Goal: Task Accomplishment & Management: Use online tool/utility

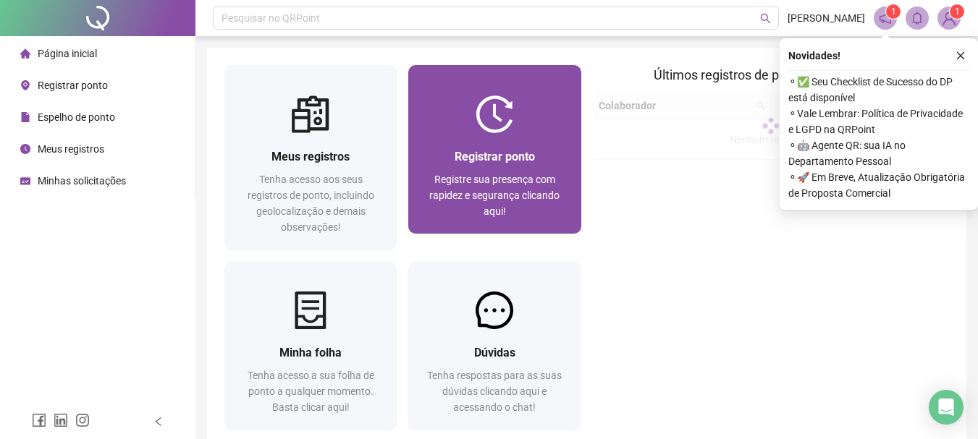
click at [510, 163] on span "Registrar ponto" at bounding box center [495, 157] width 80 height 14
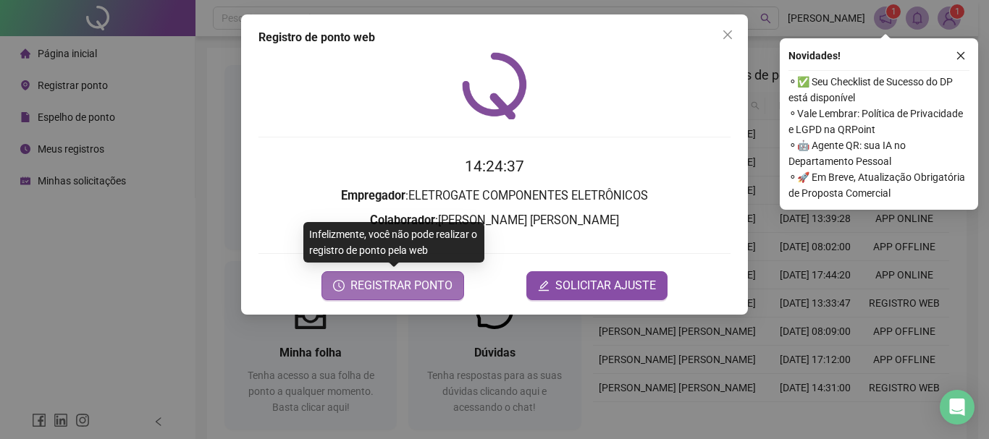
click at [413, 292] on span "REGISTRAR PONTO" at bounding box center [401, 285] width 102 height 17
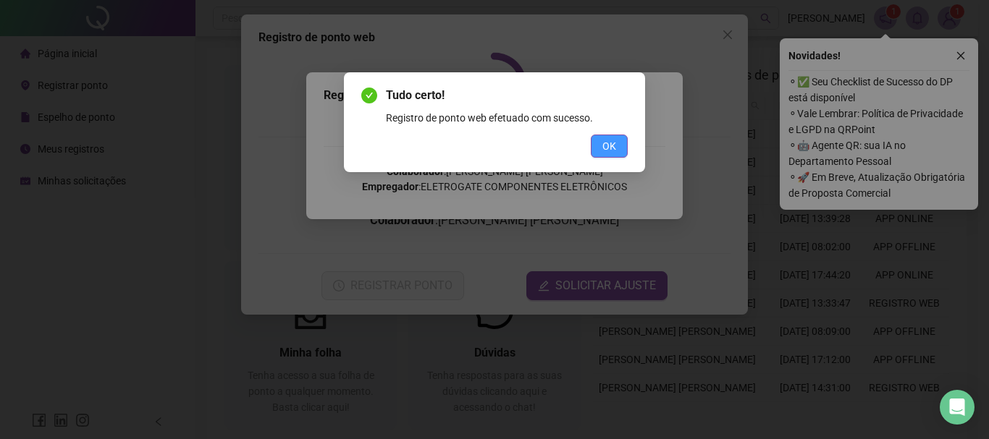
click at [614, 151] on span "OK" at bounding box center [609, 146] width 14 height 16
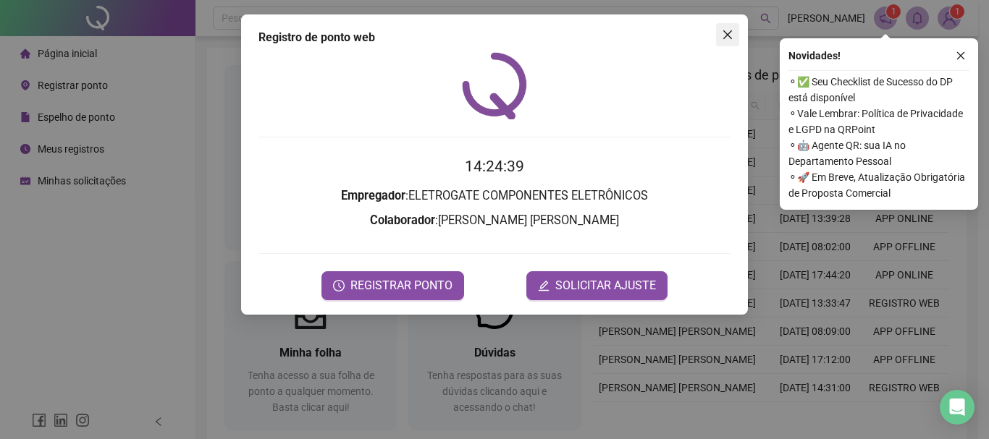
click at [733, 28] on button "Close" at bounding box center [727, 34] width 23 height 23
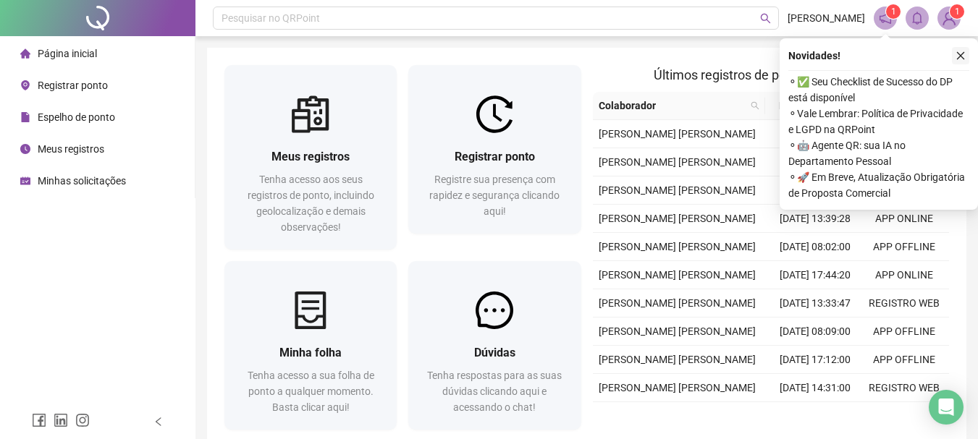
click at [959, 51] on icon "close" at bounding box center [961, 56] width 10 height 10
